Goal: Find specific page/section

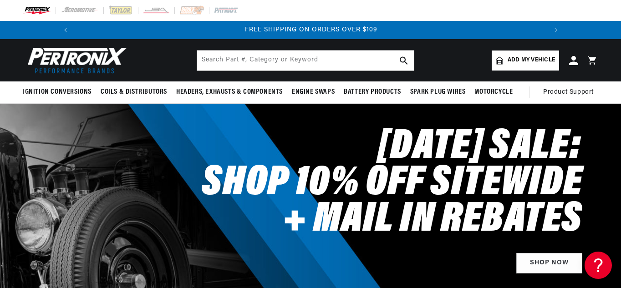
scroll to position [0, 973]
click at [279, 62] on input "text" at bounding box center [305, 61] width 217 height 20
type input "33AE-V5"
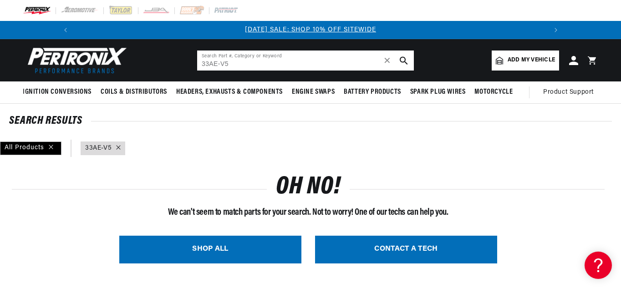
click at [255, 66] on input "33AE-V5" at bounding box center [305, 61] width 217 height 20
type input "33AE"
click at [406, 59] on icon "search button" at bounding box center [404, 60] width 8 height 8
